Goal: Task Accomplishment & Management: Use online tool/utility

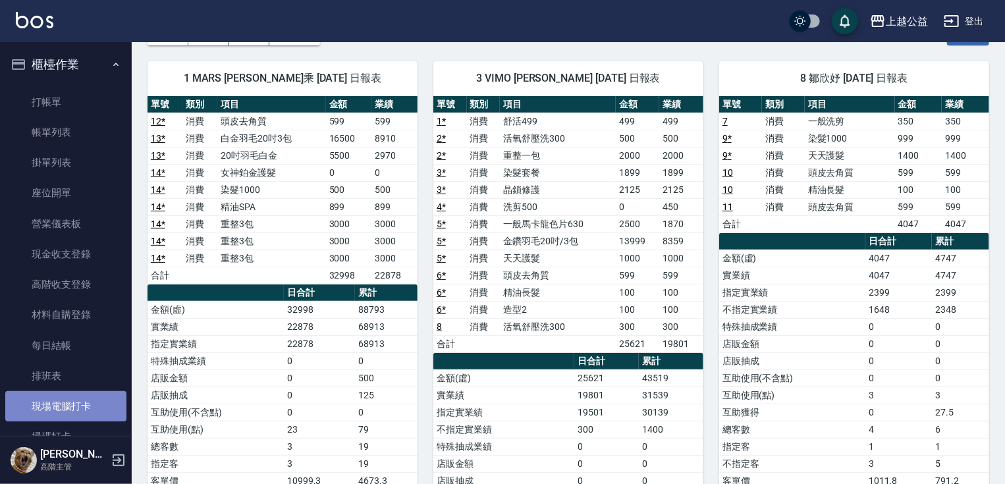
click at [92, 403] on link "現場電腦打卡" at bounding box center [65, 406] width 121 height 30
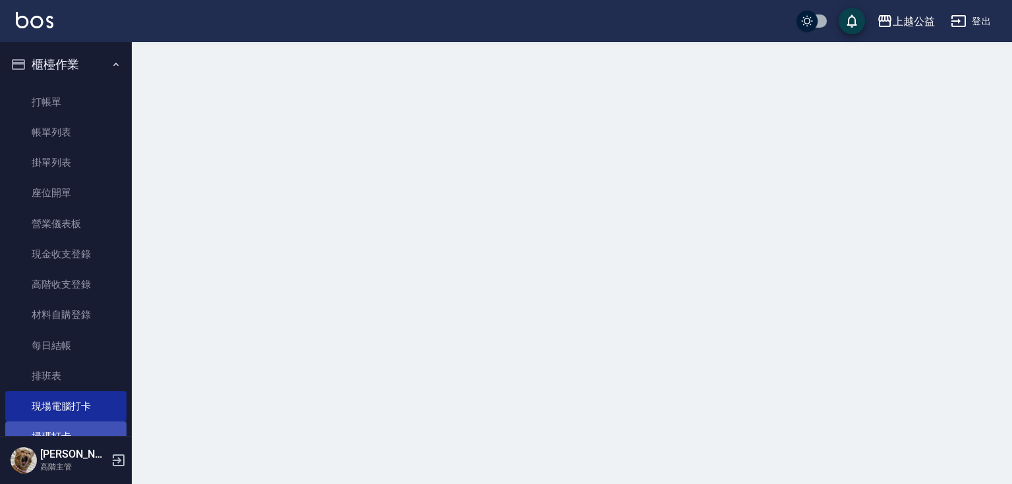
click at [79, 429] on link "掃碼打卡" at bounding box center [65, 437] width 121 height 30
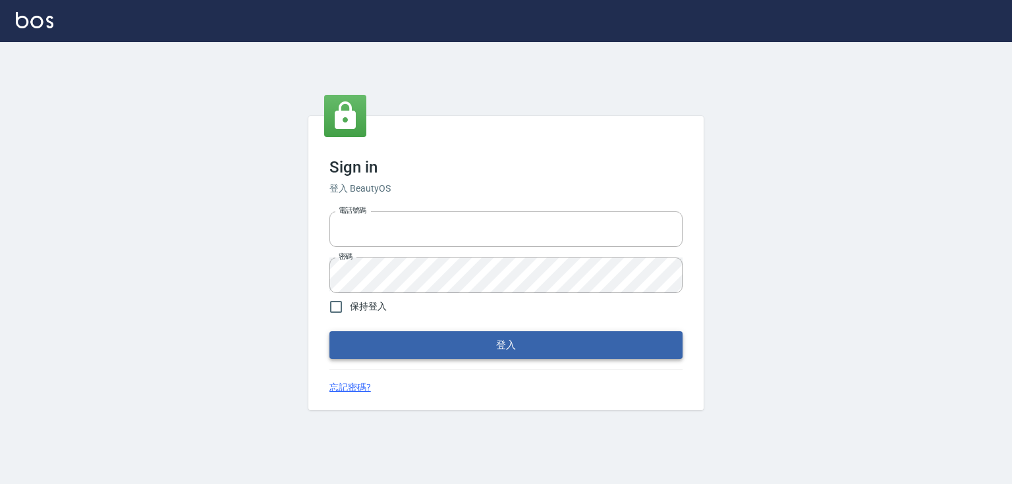
type input "0979268866"
click at [618, 357] on button "登入" at bounding box center [505, 345] width 353 height 28
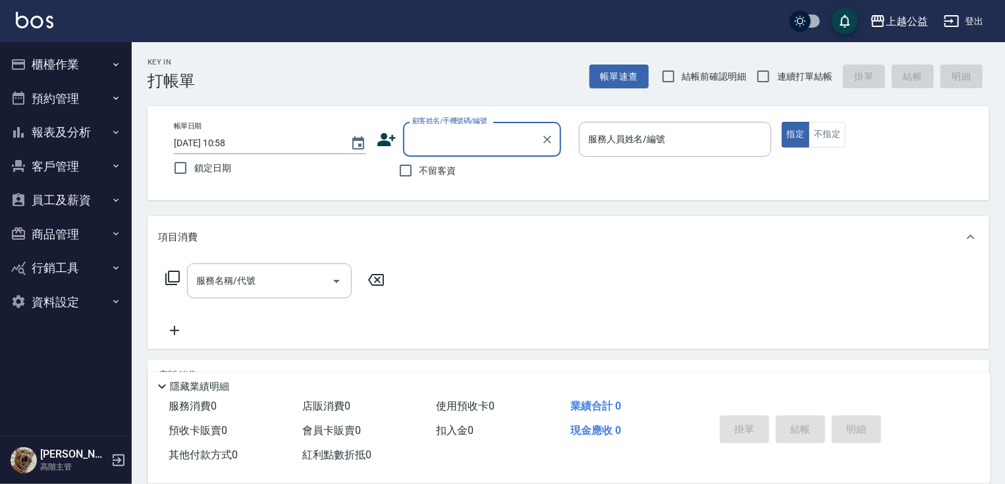
click at [124, 63] on button "櫃檯作業" at bounding box center [65, 64] width 121 height 34
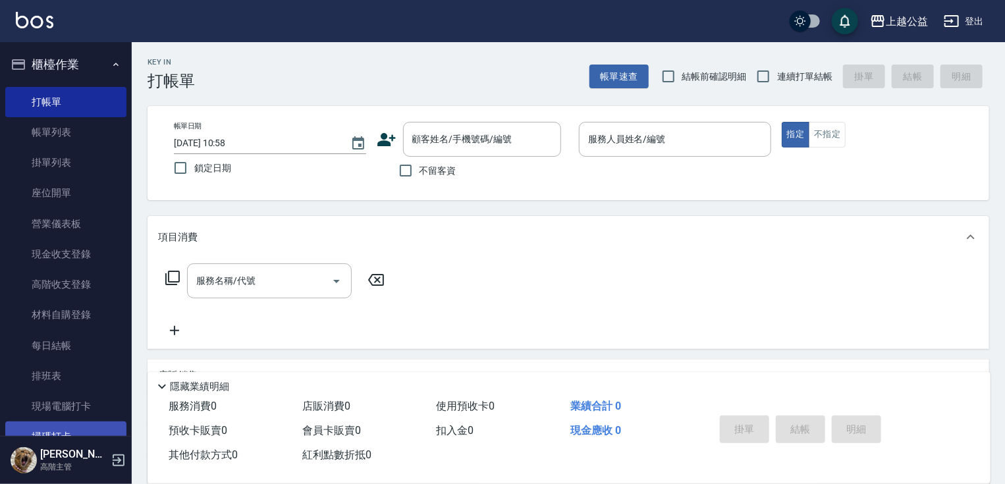
click at [58, 422] on link "掃碼打卡" at bounding box center [65, 437] width 121 height 30
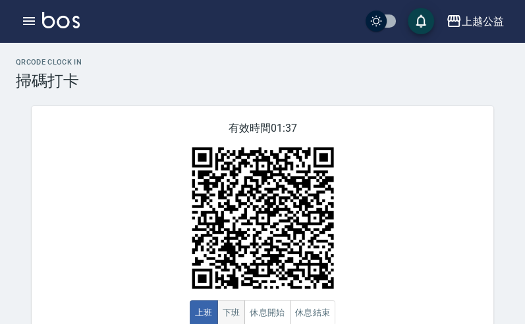
scroll to position [34, 0]
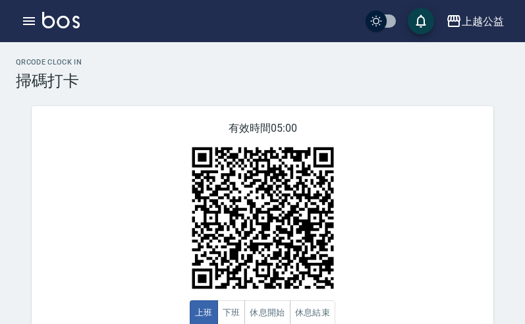
scroll to position [34, 0]
